Goal: Information Seeking & Learning: Learn about a topic

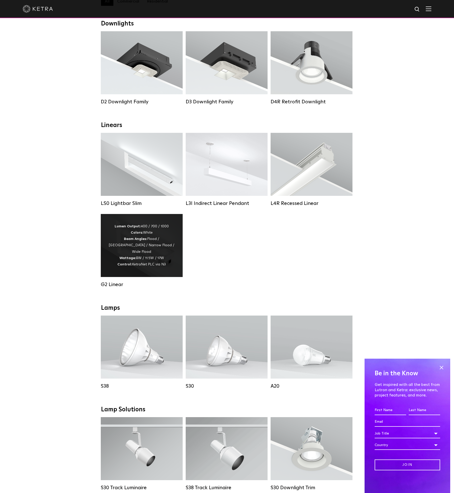
scroll to position [54, 0]
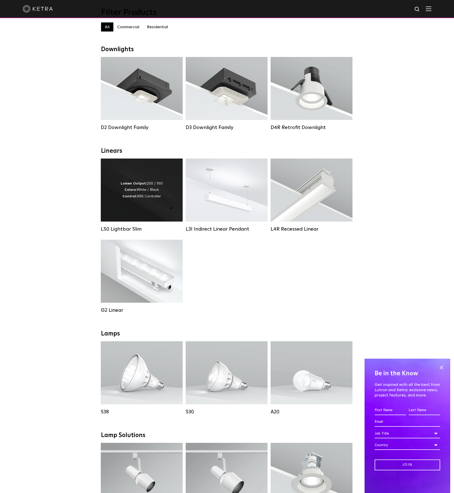
click at [158, 199] on div "Lumen Output: 200 / 350 Colors: White / Black Control: X96 Controller" at bounding box center [142, 189] width 42 height 19
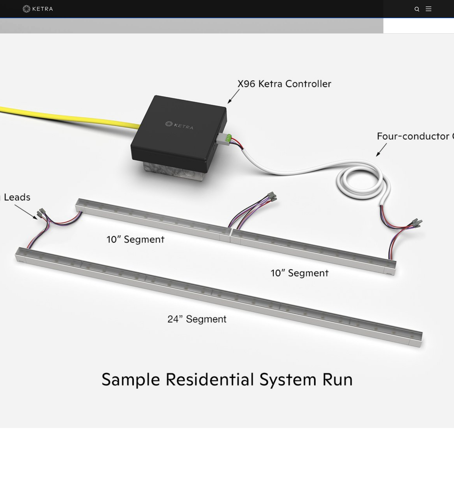
scroll to position [1183, 0]
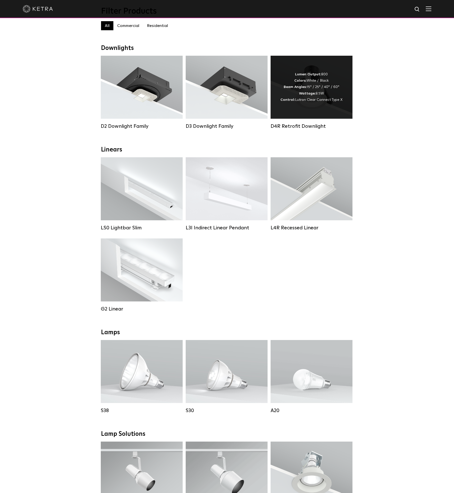
scroll to position [55, 0]
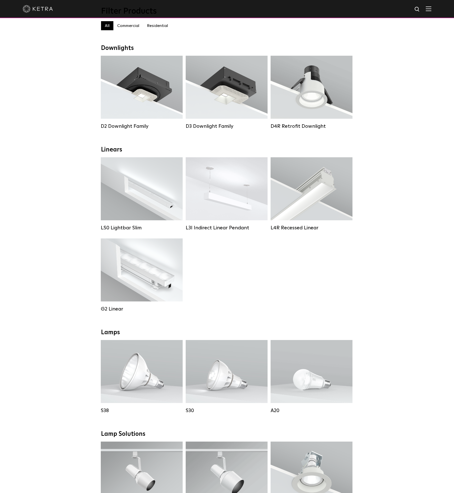
click at [419, 9] on img at bounding box center [417, 9] width 6 height 6
click at [368, 11] on input "text" at bounding box center [369, 9] width 65 height 11
type input "n3"
click at [401, 6] on button "Search" at bounding box center [405, 10] width 8 height 8
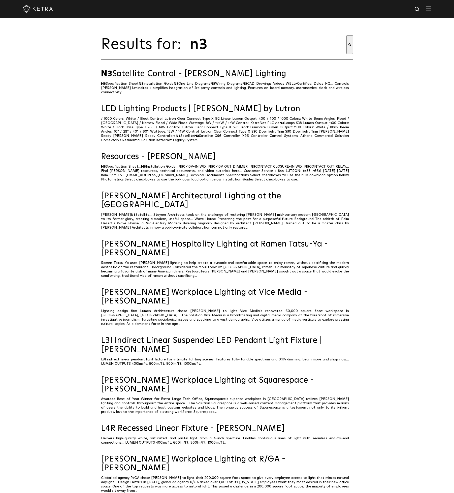
click at [156, 72] on link "N3 Satellite Control - Ketra Lighting" at bounding box center [227, 74] width 252 height 9
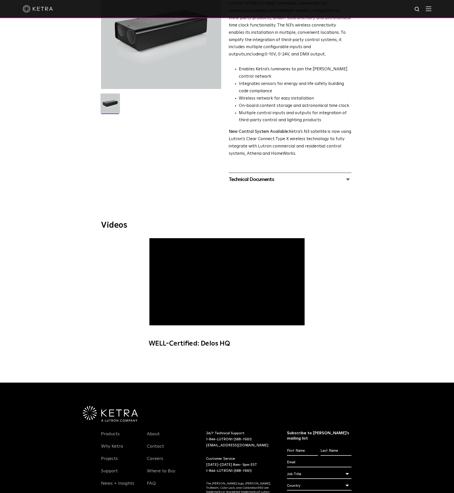
scroll to position [67, 0]
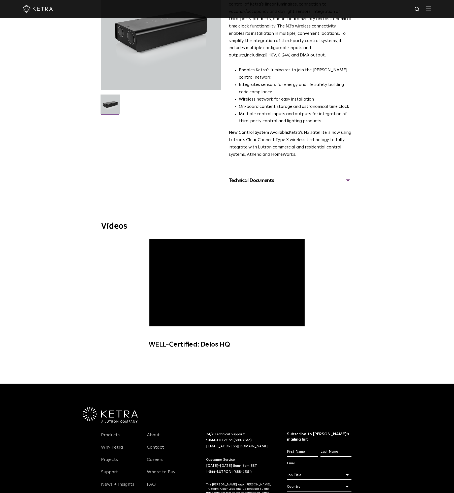
click at [274, 181] on div "Technical Documents" at bounding box center [290, 180] width 123 height 8
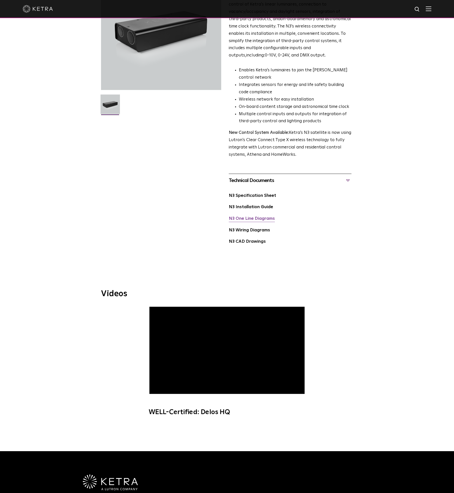
click at [256, 217] on link "N3 One Line Diagrams" at bounding box center [252, 218] width 46 height 4
